Goal: Task Accomplishment & Management: Manage account settings

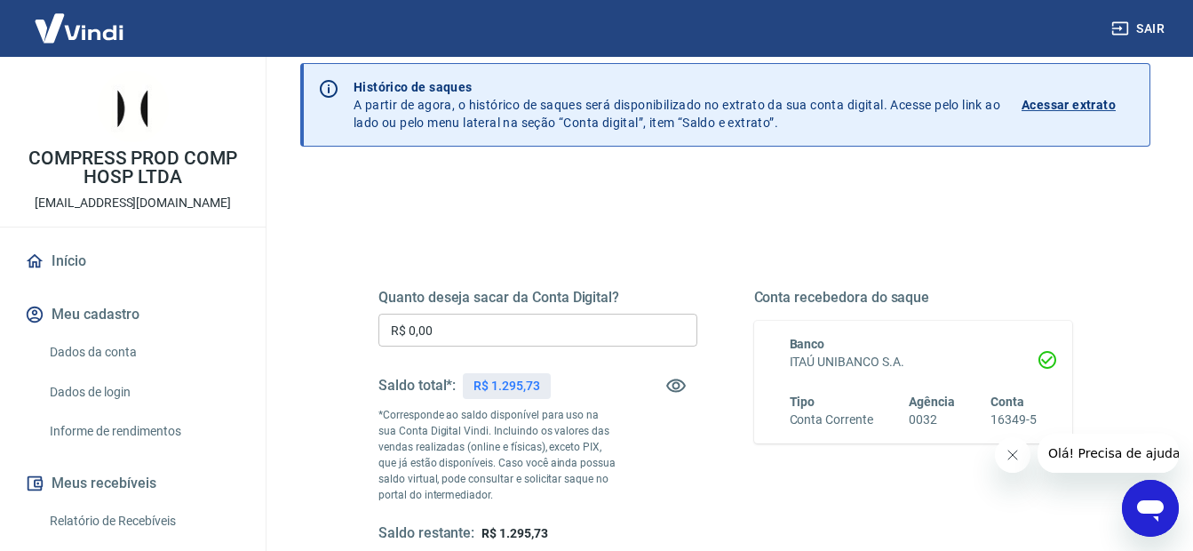
scroll to position [89, 0]
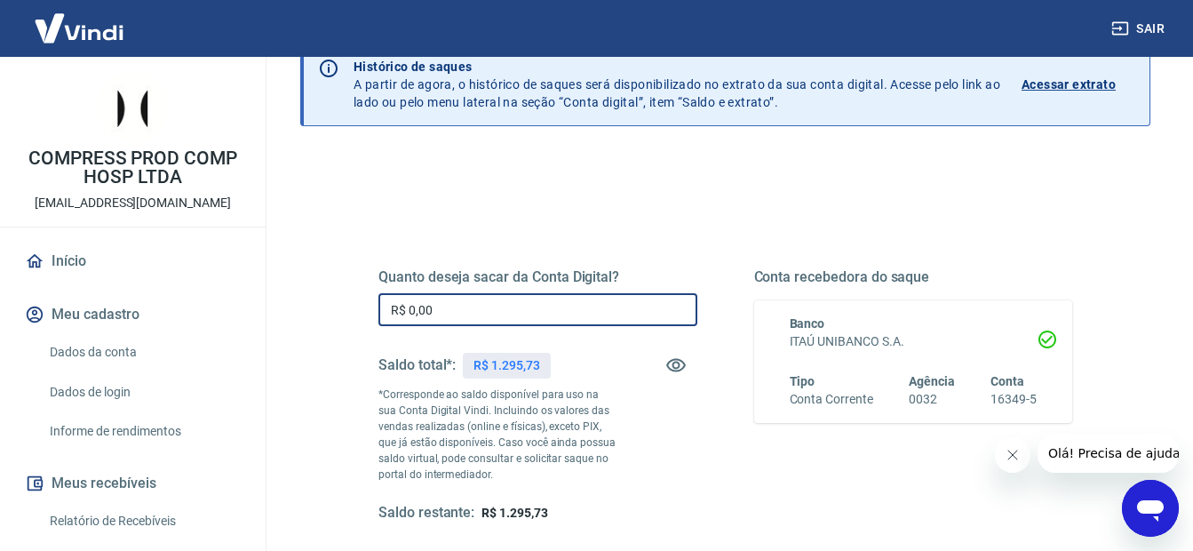
drag, startPoint x: 482, startPoint y: 315, endPoint x: 292, endPoint y: 306, distance: 189.5
click at [293, 306] on div "Saque Histórico de saques A partir de agora, o histórico de saques será disponi…" at bounding box center [725, 322] width 893 height 708
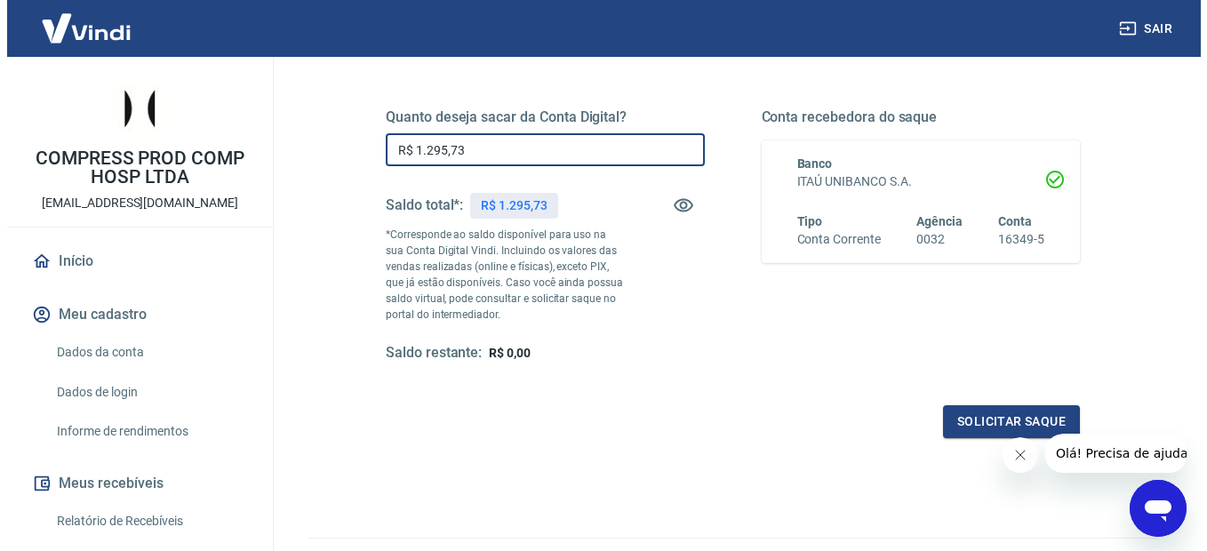
scroll to position [267, 0]
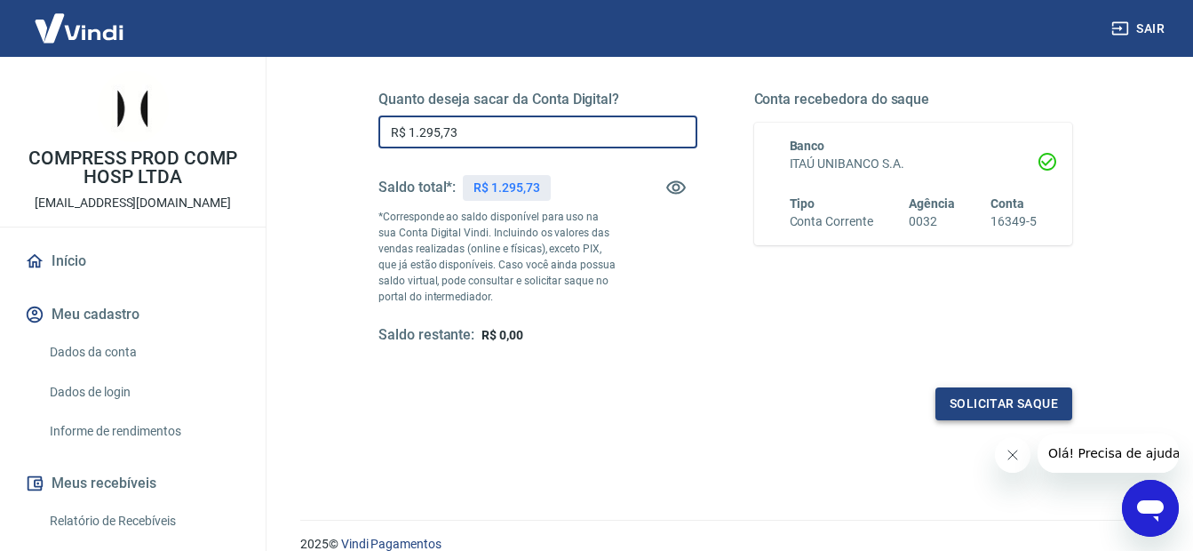
type input "R$ 1.295,73"
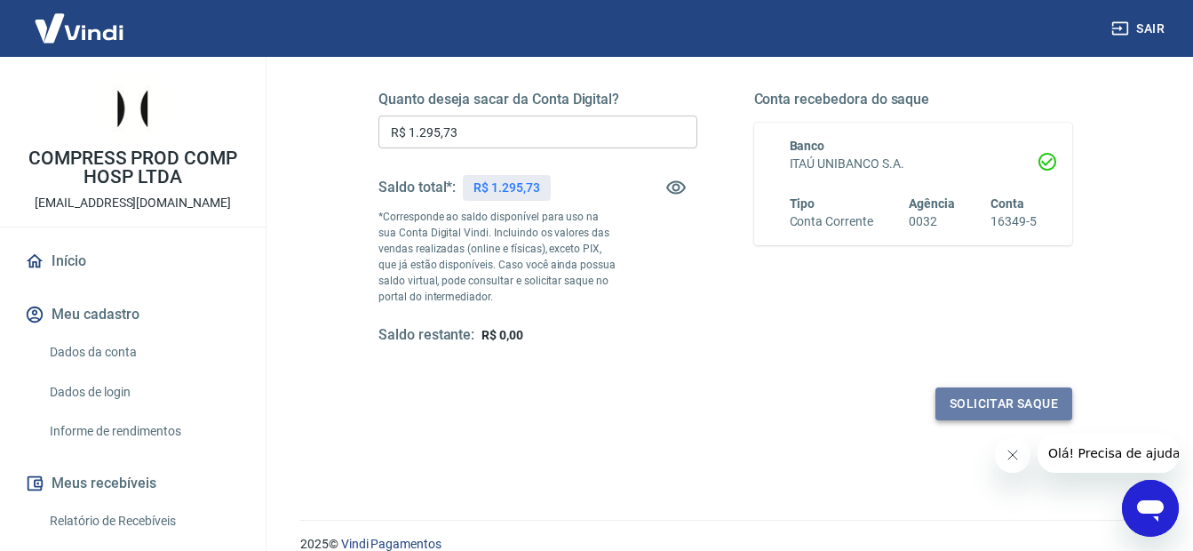
click at [996, 400] on button "Solicitar saque" at bounding box center [1004, 403] width 137 height 33
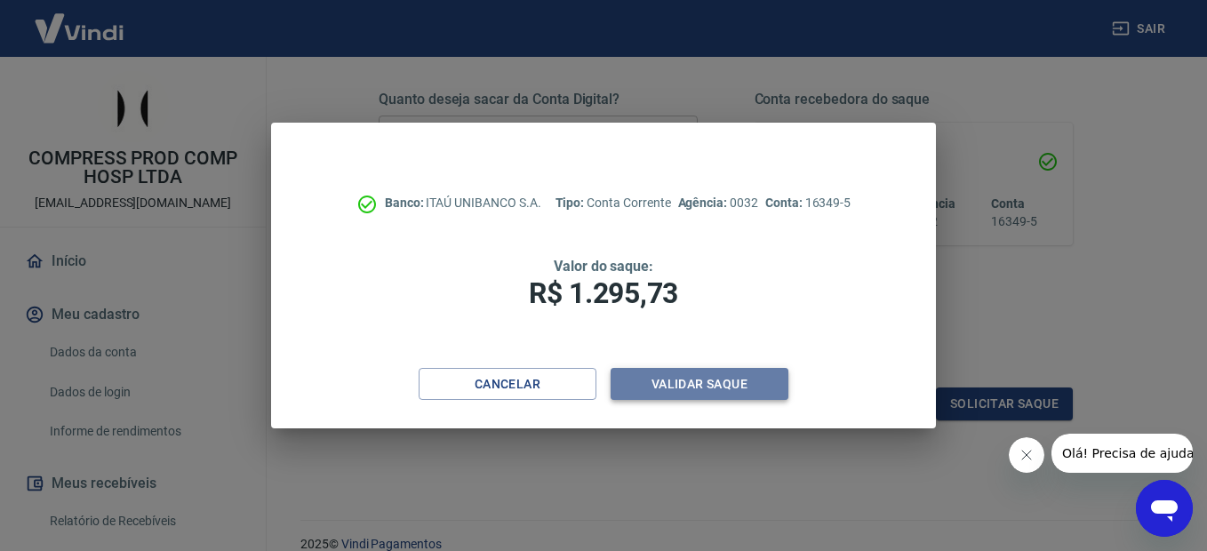
click at [716, 384] on button "Validar saque" at bounding box center [699, 384] width 178 height 33
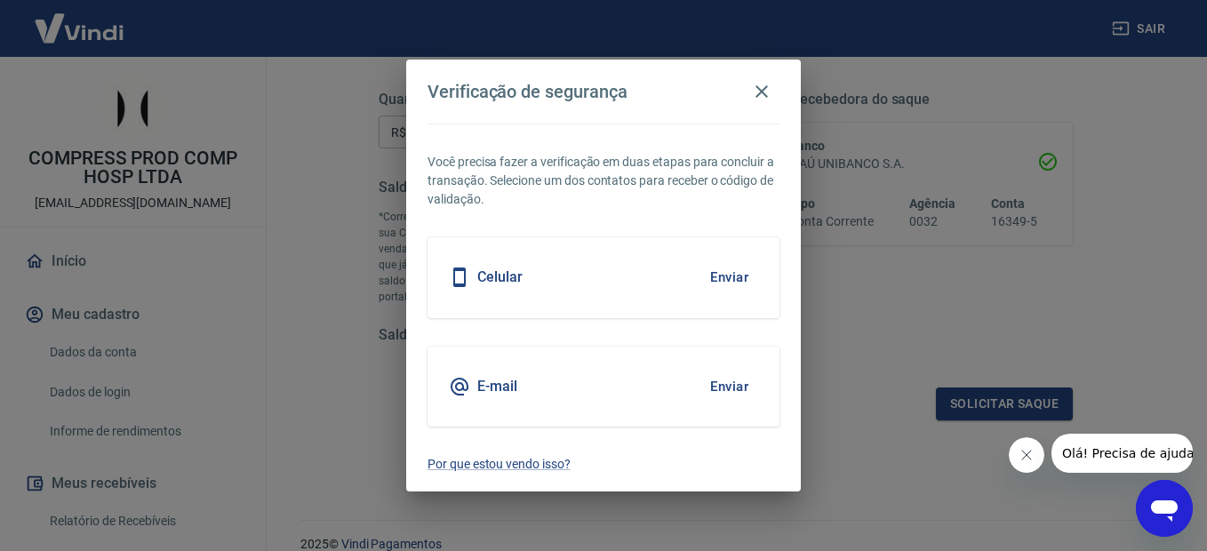
click at [729, 277] on button "Enviar" at bounding box center [729, 277] width 58 height 37
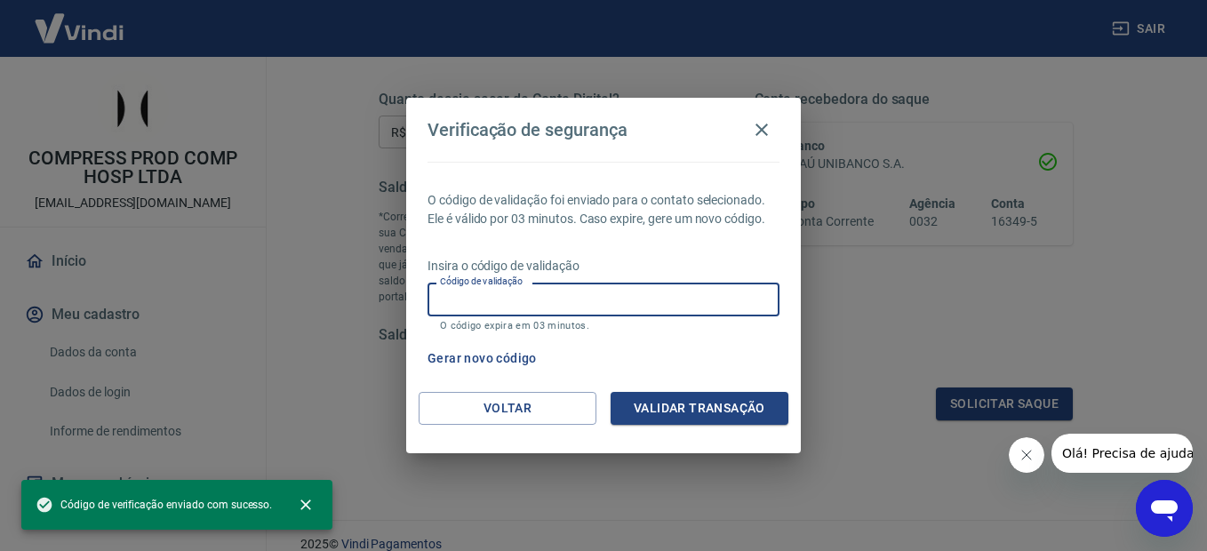
click at [658, 299] on input "Código de validação" at bounding box center [603, 299] width 352 height 33
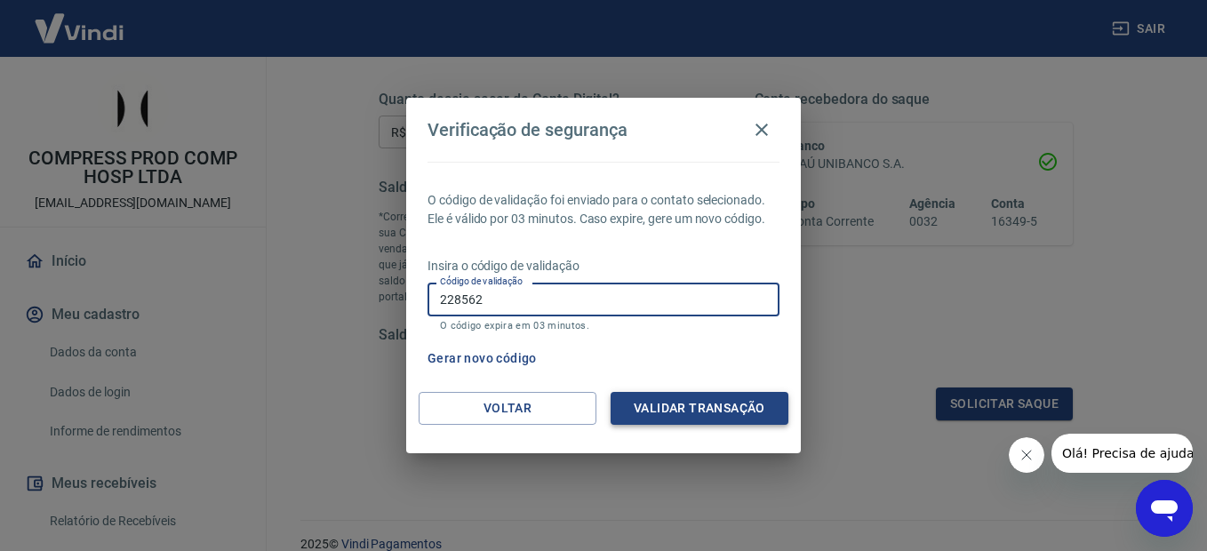
type input "228562"
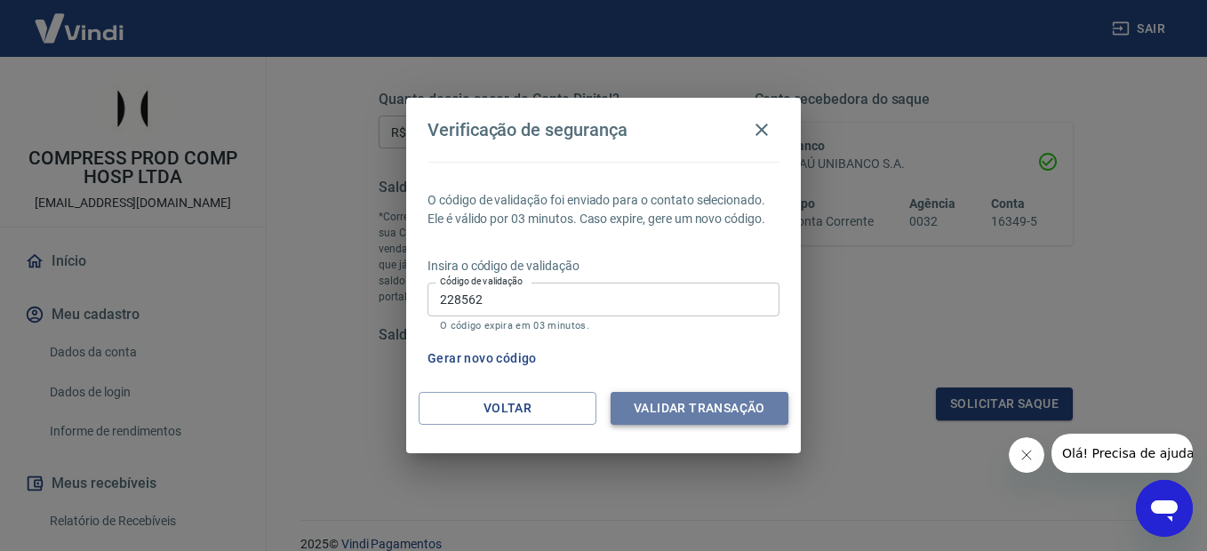
click at [694, 415] on button "Validar transação" at bounding box center [699, 408] width 178 height 33
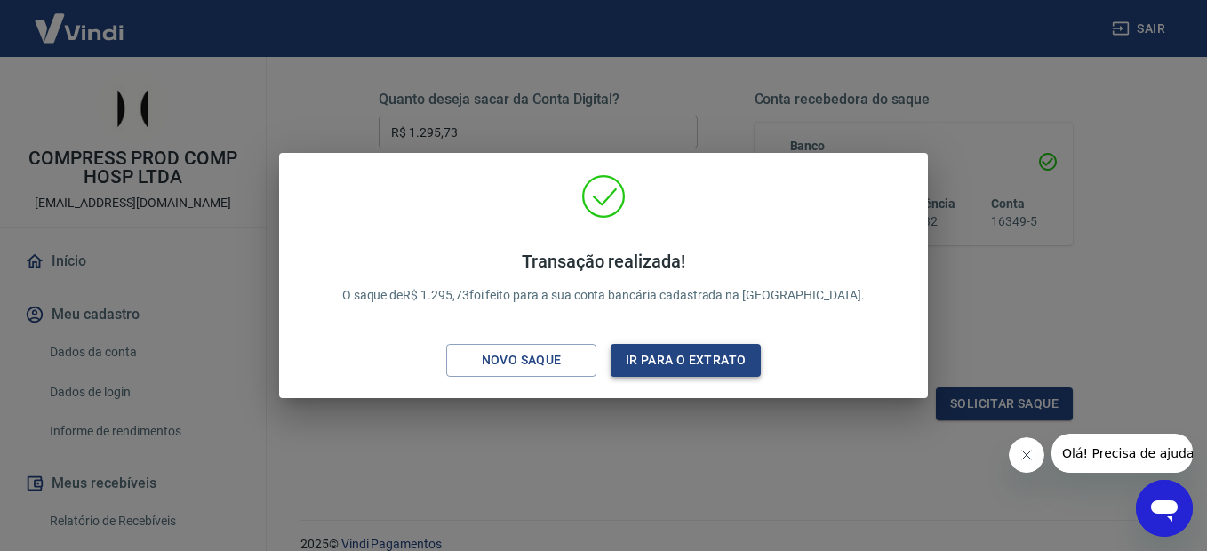
click at [718, 356] on button "Ir para o extrato" at bounding box center [685, 360] width 150 height 33
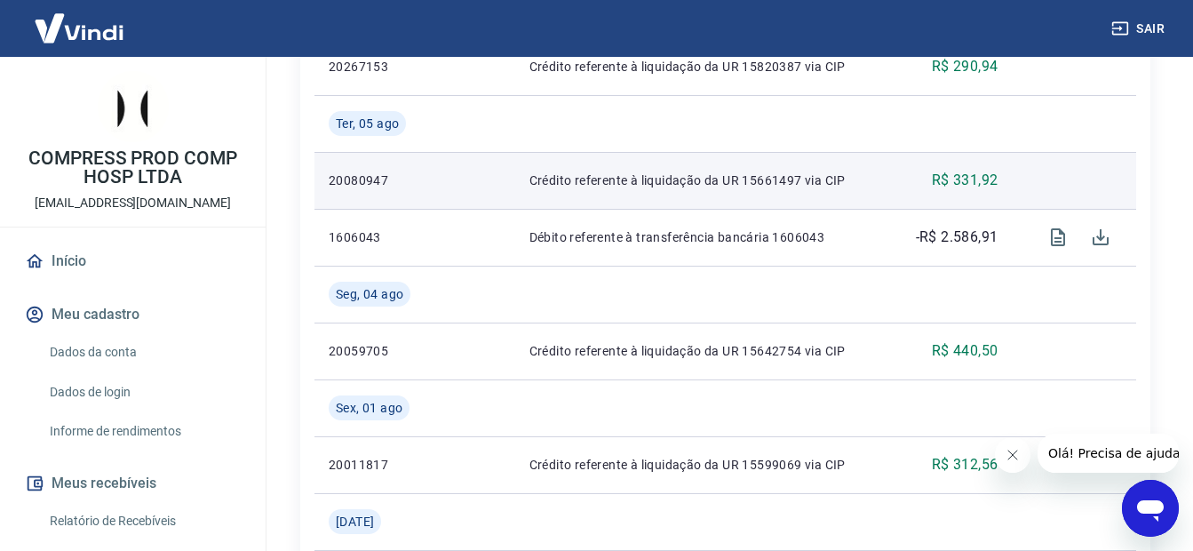
scroll to position [355, 0]
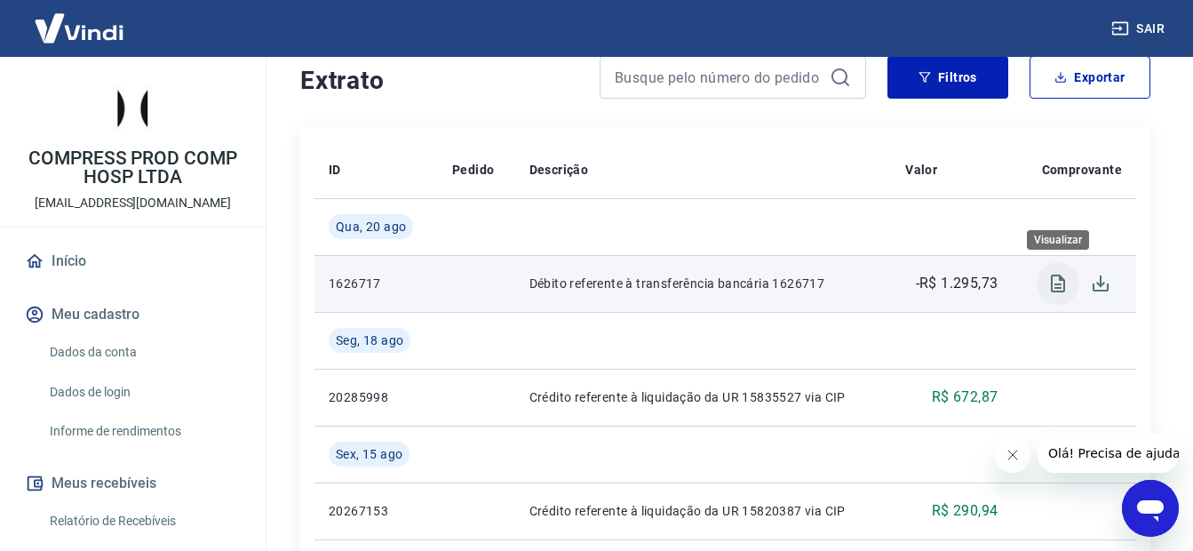
click at [1064, 278] on icon "Visualizar" at bounding box center [1058, 284] width 14 height 18
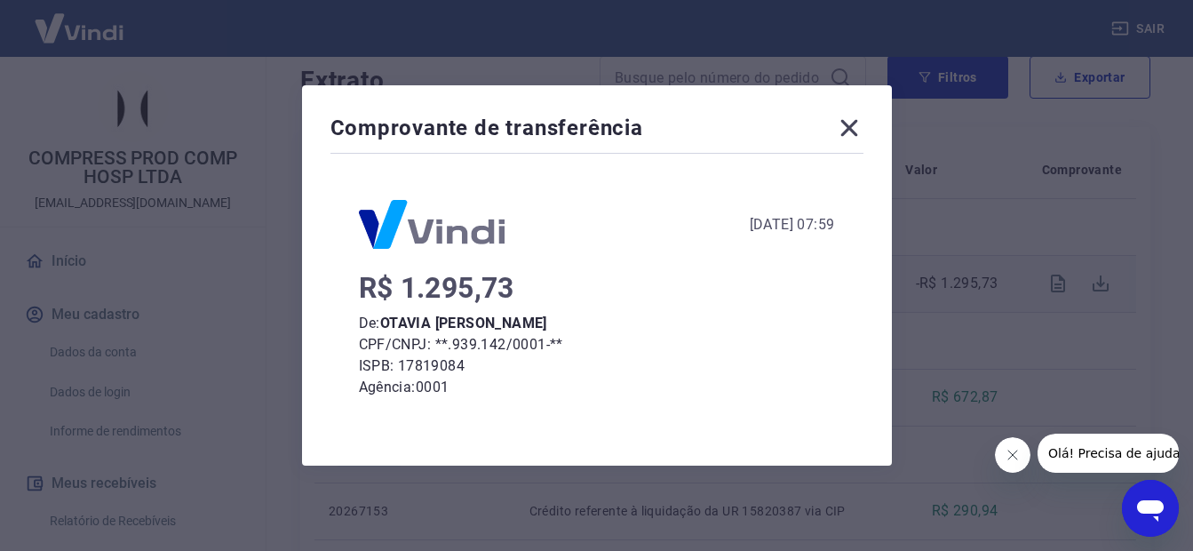
click at [857, 130] on icon at bounding box center [849, 128] width 17 height 17
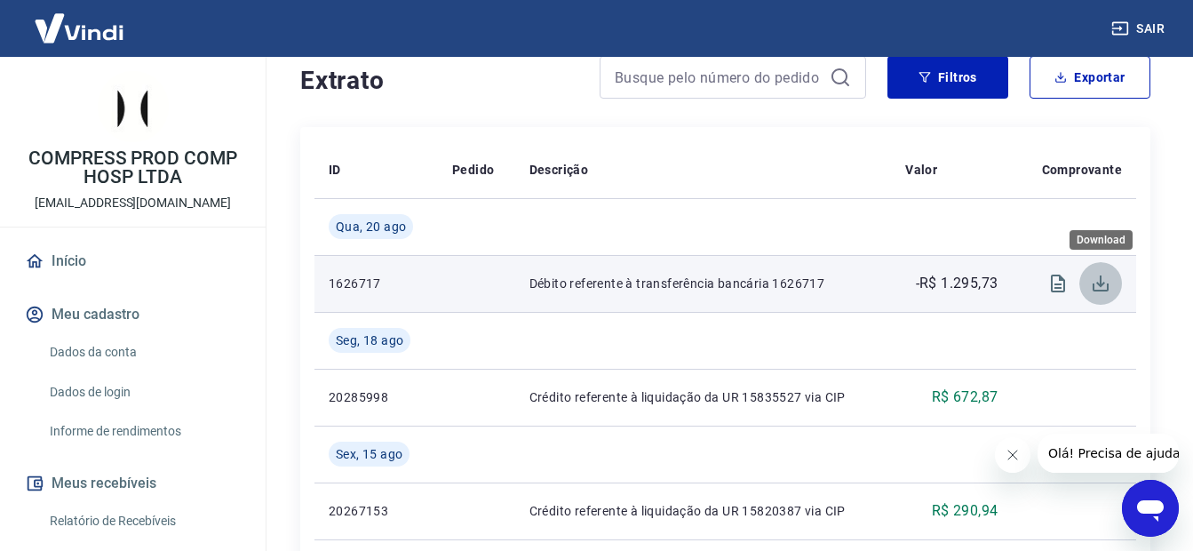
click at [1099, 278] on icon "Download" at bounding box center [1100, 283] width 21 height 21
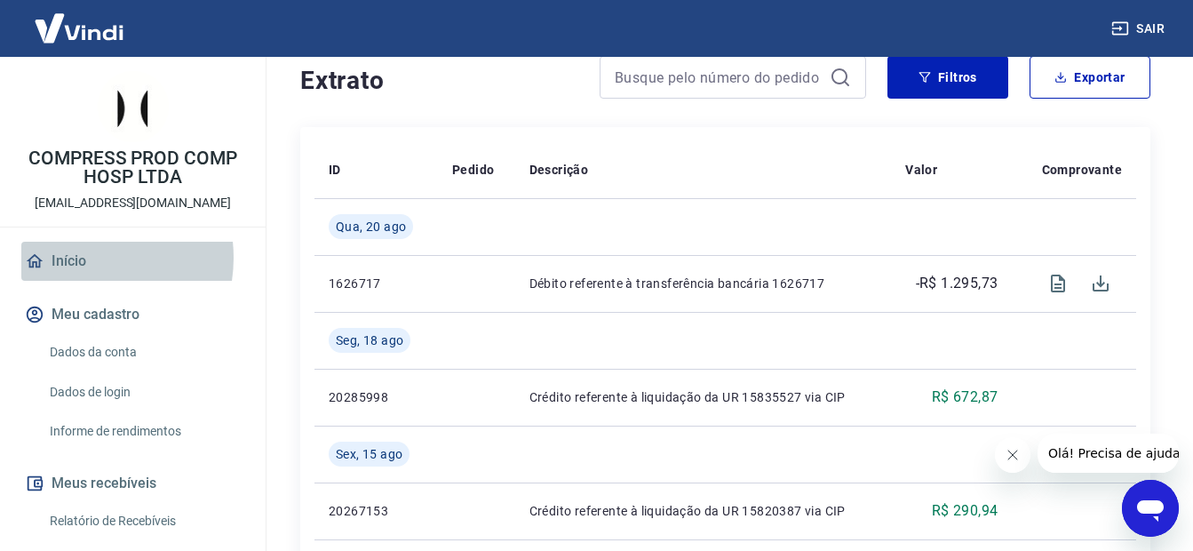
drag, startPoint x: 77, startPoint y: 258, endPoint x: 197, endPoint y: 270, distance: 120.6
click at [78, 258] on link "Início" at bounding box center [132, 261] width 223 height 39
